Goal: Information Seeking & Learning: Learn about a topic

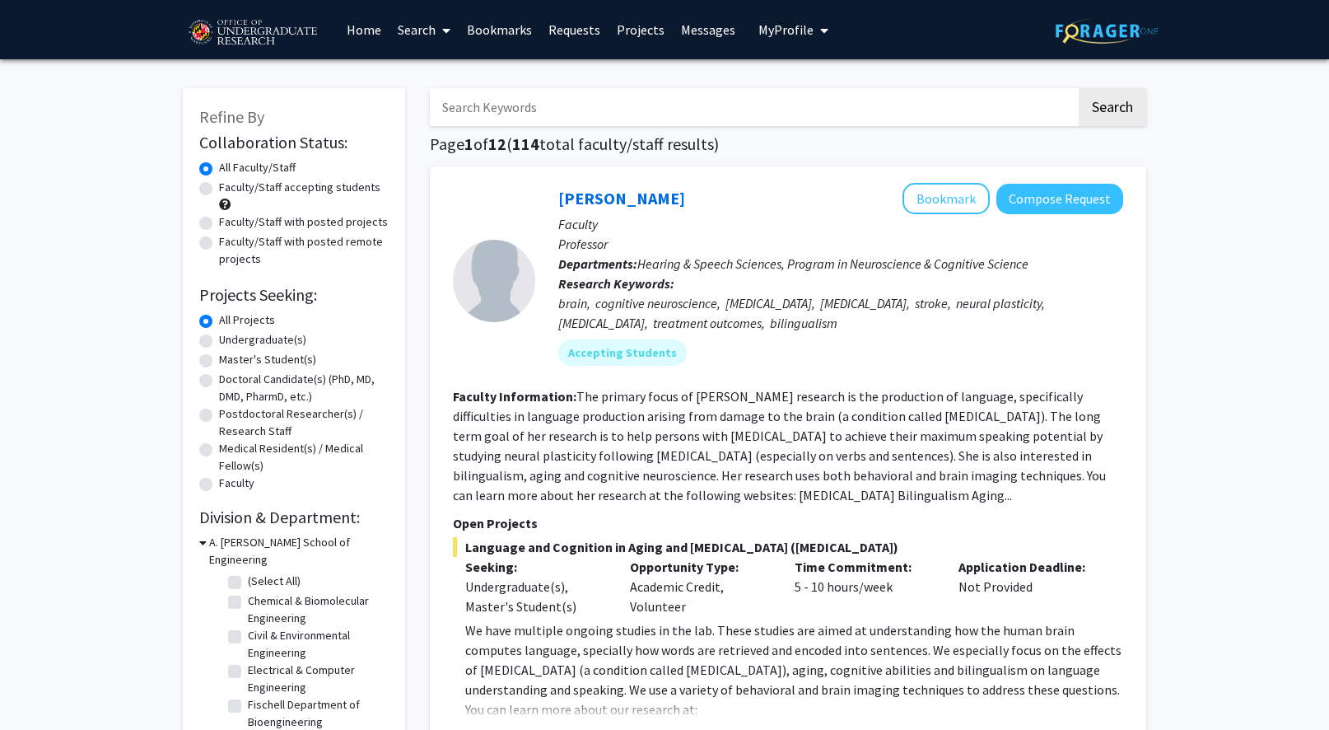
click at [787, 30] on span "My Profile" at bounding box center [786, 29] width 55 height 16
click at [643, 29] on link "Projects" at bounding box center [641, 30] width 64 height 58
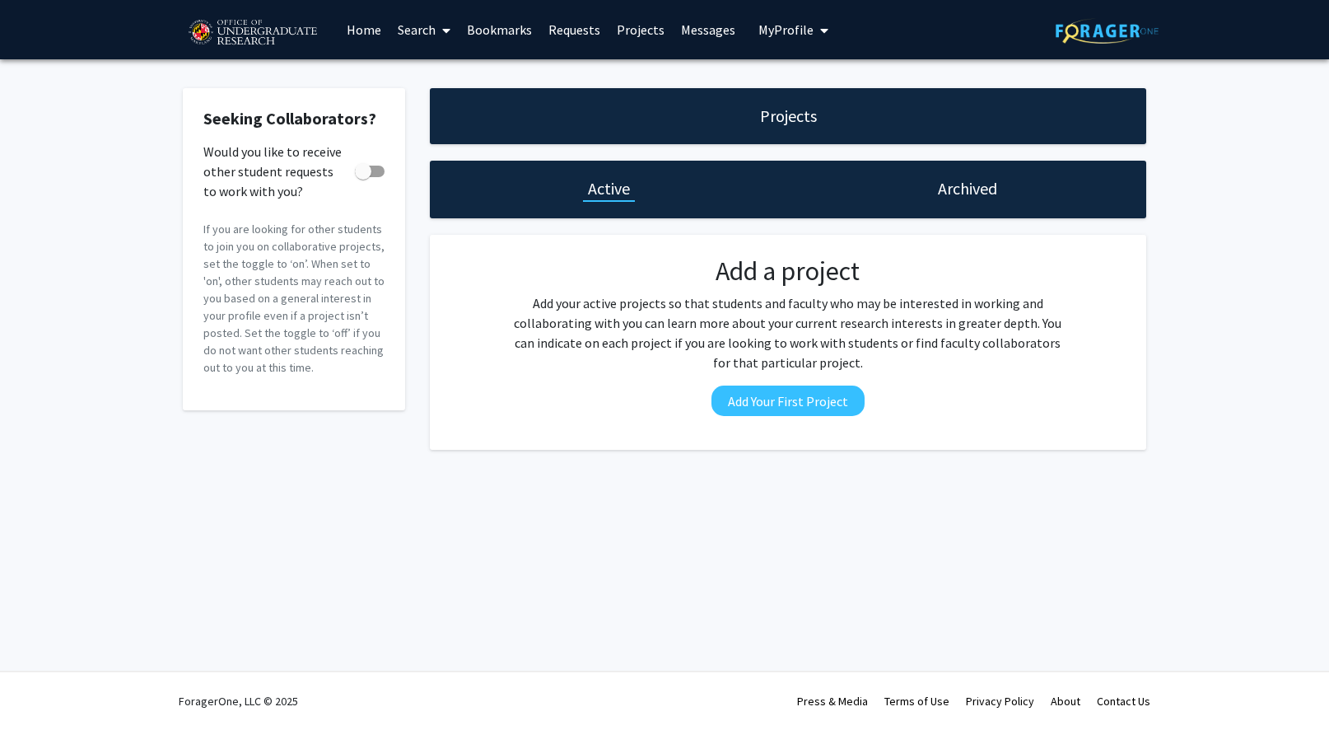
click at [699, 28] on link "Messages" at bounding box center [708, 30] width 71 height 58
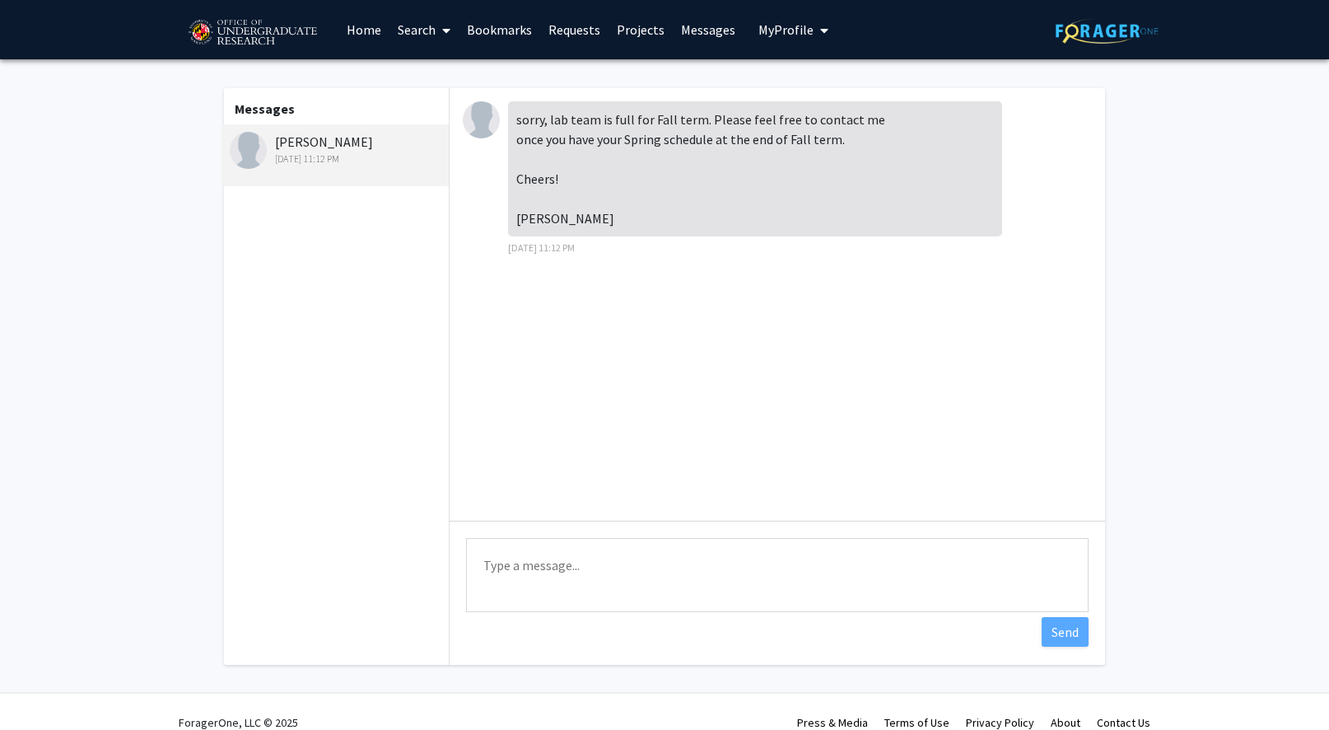
click at [783, 33] on span "My Profile" at bounding box center [786, 29] width 55 height 16
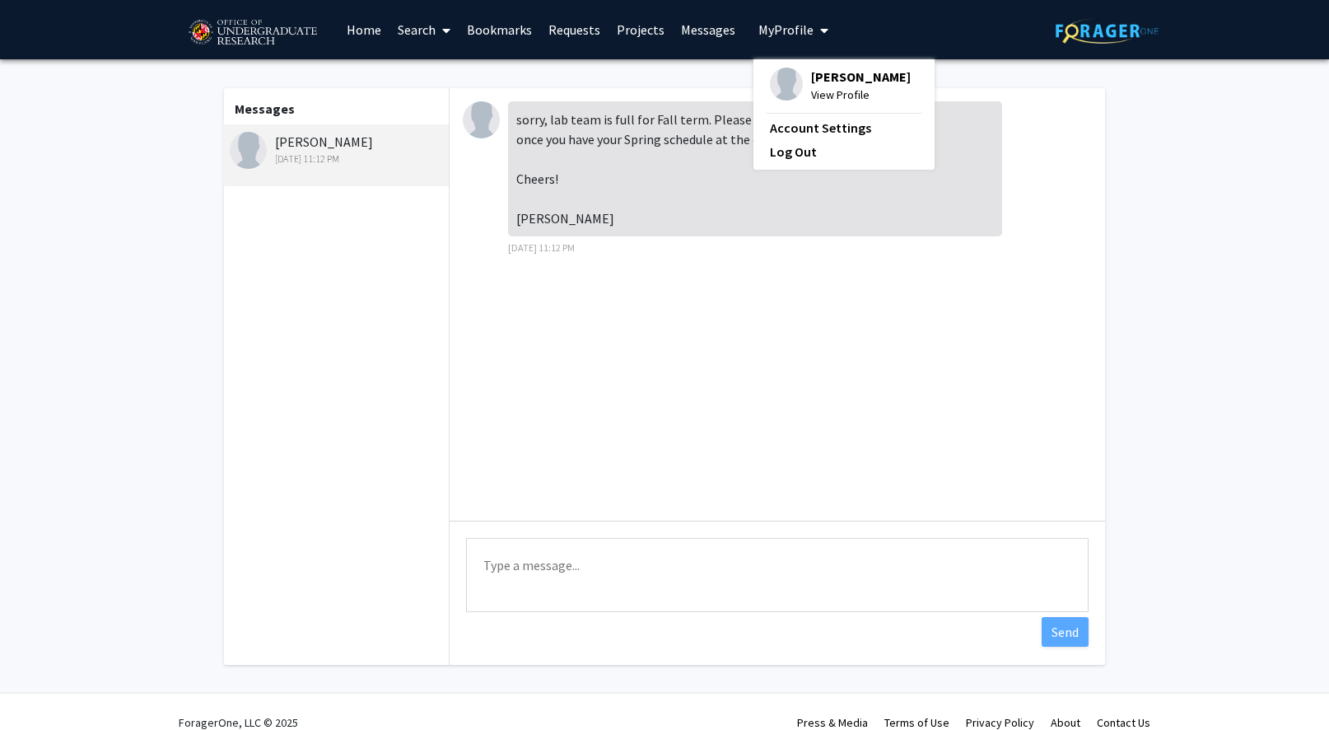
click at [583, 35] on link "Requests" at bounding box center [574, 30] width 68 height 58
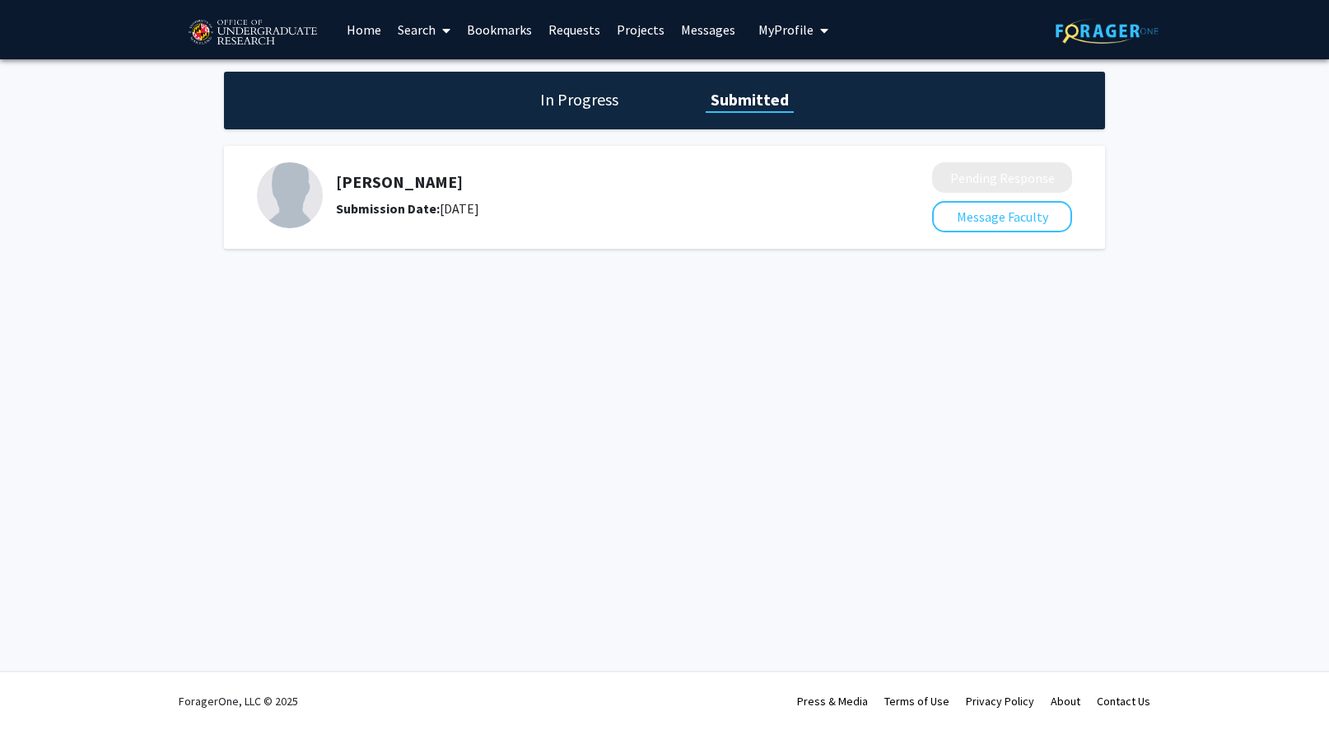
click at [575, 92] on h1 "In Progress" at bounding box center [579, 99] width 88 height 23
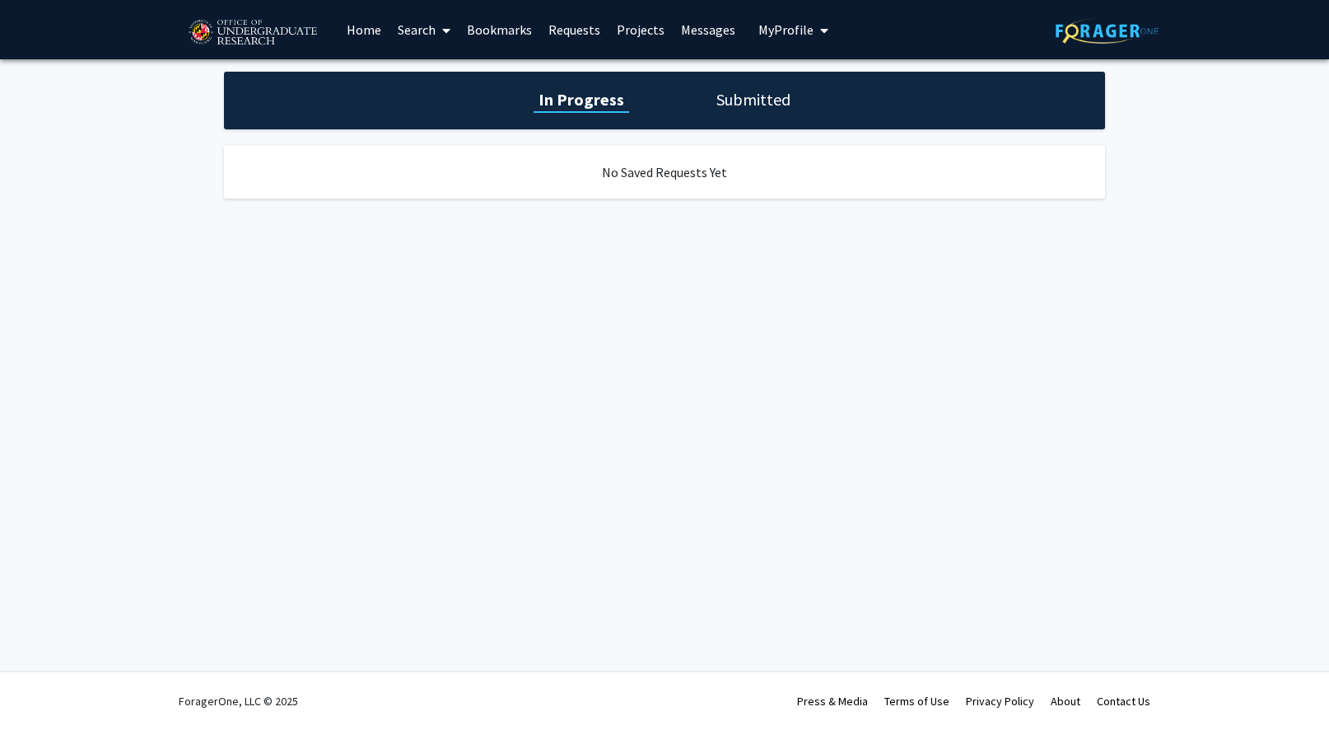
click at [411, 26] on link "Search" at bounding box center [424, 30] width 69 height 58
click at [423, 63] on span "Faculty/Staff" at bounding box center [450, 75] width 121 height 33
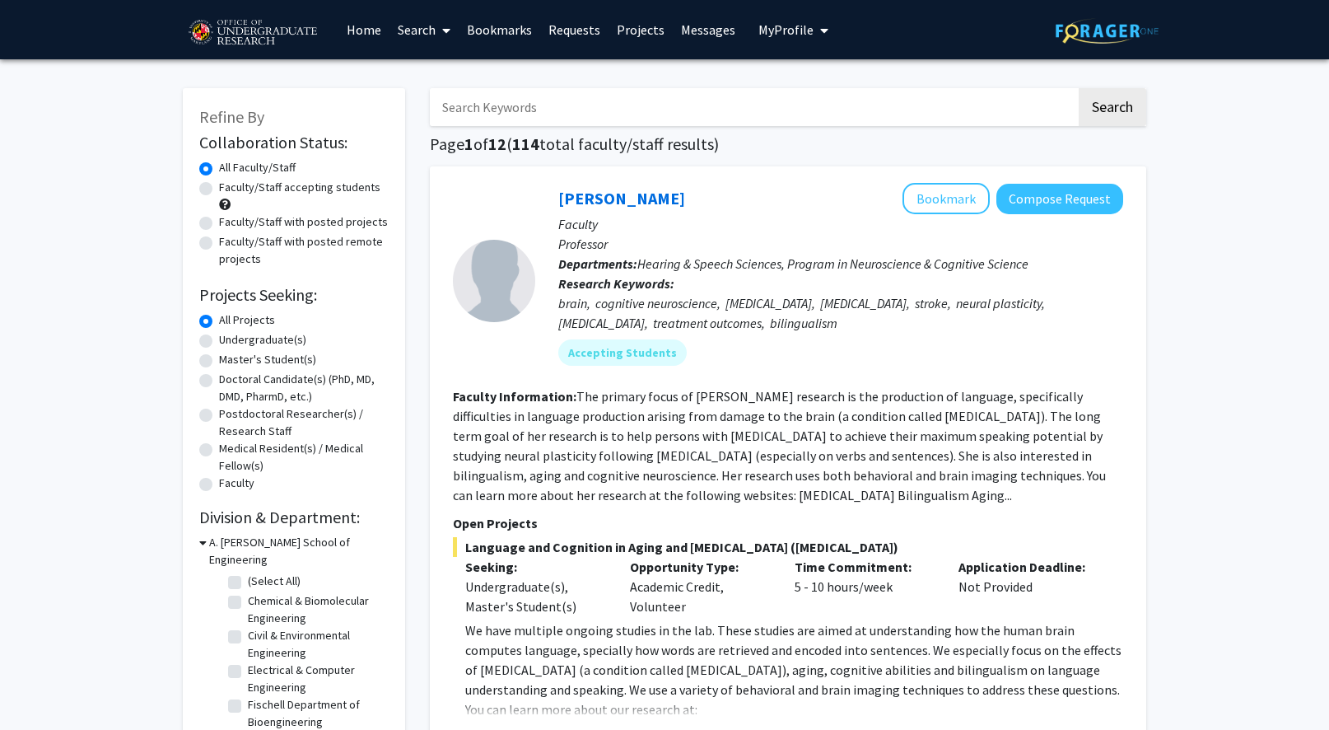
click at [466, 111] on input "Search Keywords" at bounding box center [753, 107] width 647 height 38
type input "psych"
click at [1079, 88] on button "Search" at bounding box center [1113, 107] width 68 height 38
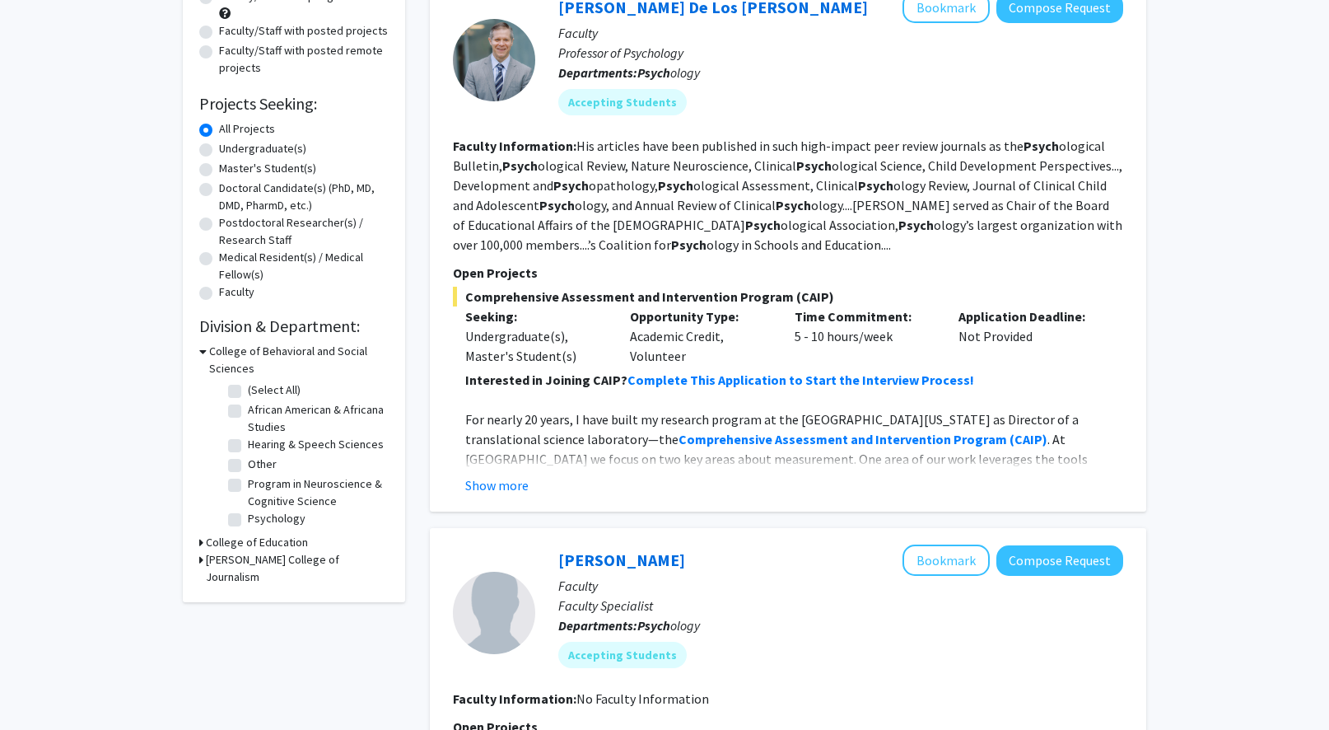
scroll to position [198, 0]
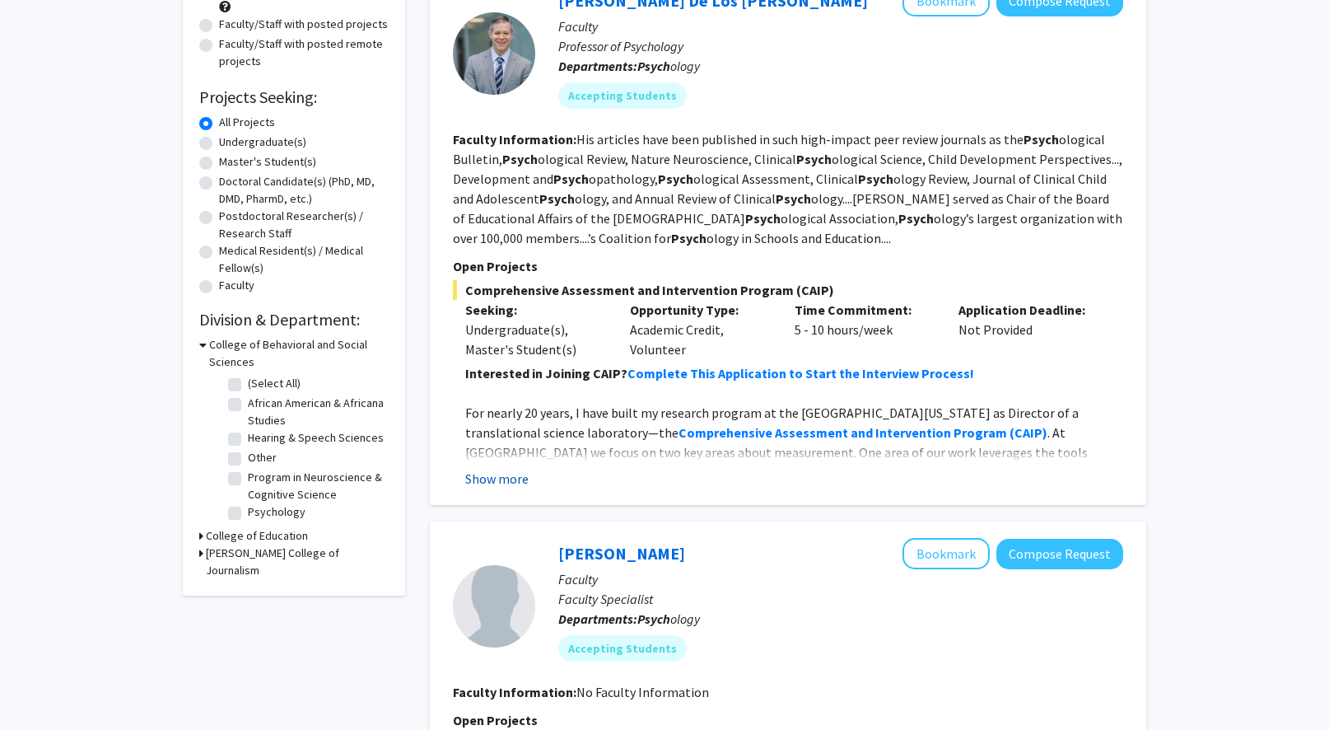
click at [505, 485] on button "Show more" at bounding box center [496, 479] width 63 height 20
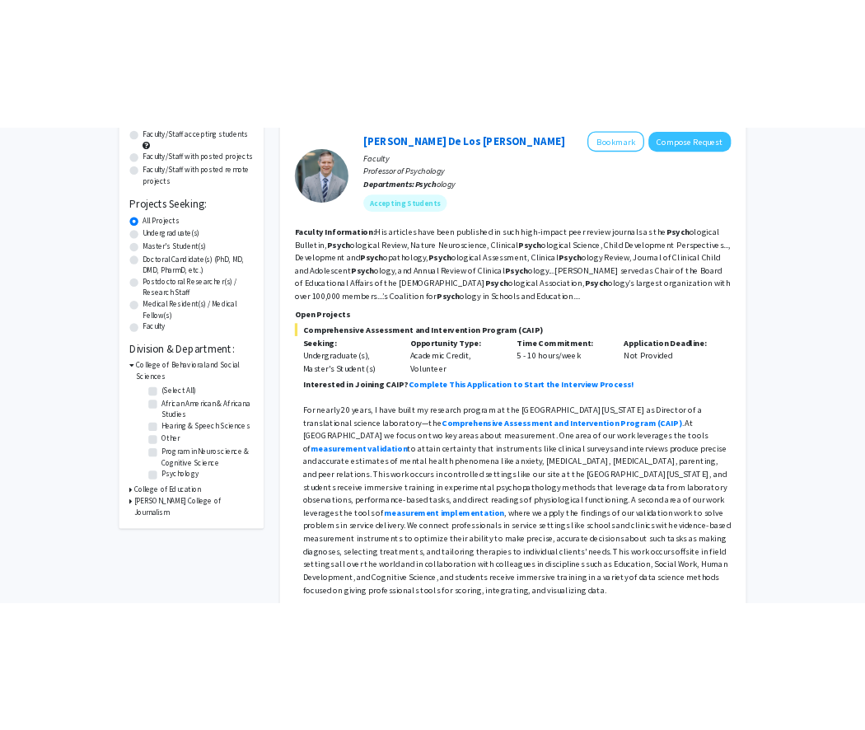
scroll to position [185, 0]
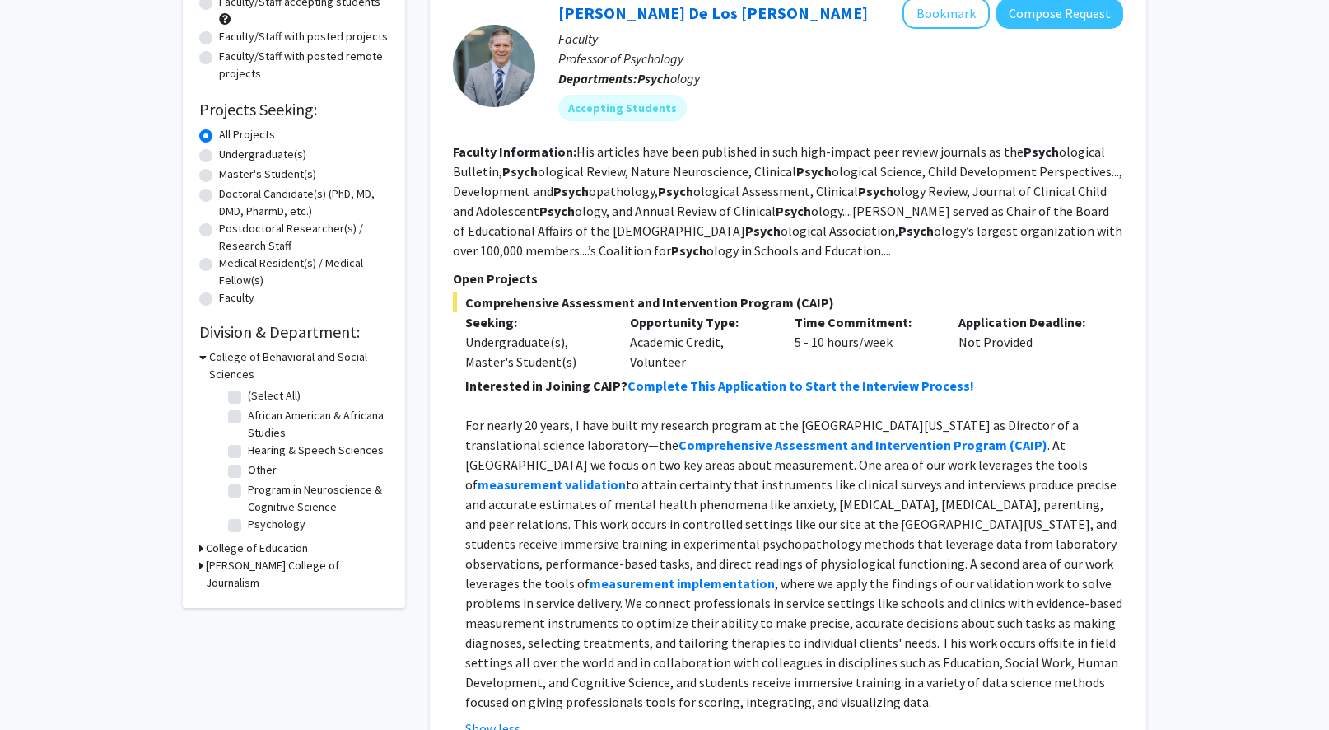
click at [787, 394] on p "Interested in Joining CAIP? Complete This Application to Start the Interview Pr…" at bounding box center [794, 386] width 658 height 20
click at [787, 390] on strong "Complete This Application to Start the Interview Process!" at bounding box center [801, 385] width 347 height 16
